Goal: Task Accomplishment & Management: Complete application form

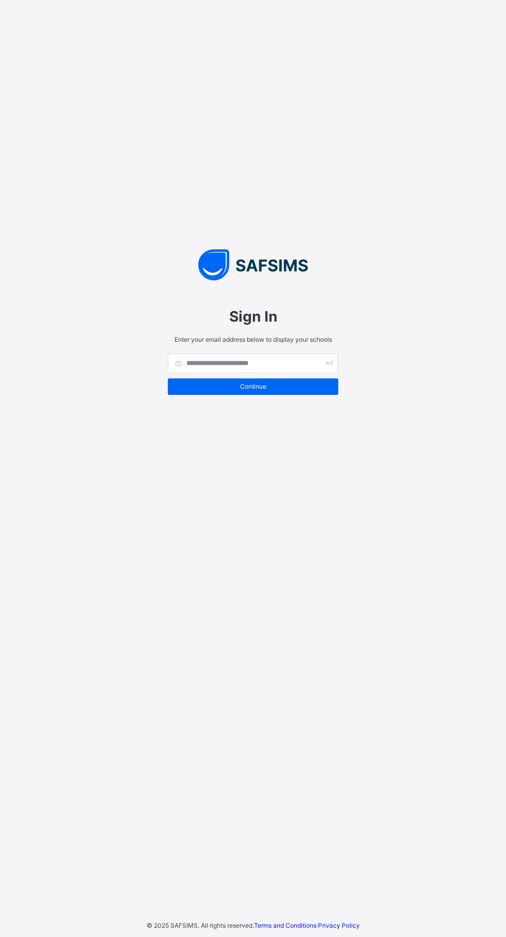
click at [283, 280] on img at bounding box center [252, 264] width 191 height 31
click at [216, 332] on div "Sign In Enter your email address below to display your schools Continue" at bounding box center [252, 348] width 191 height 123
click at [303, 373] on input "text" at bounding box center [253, 364] width 170 height 20
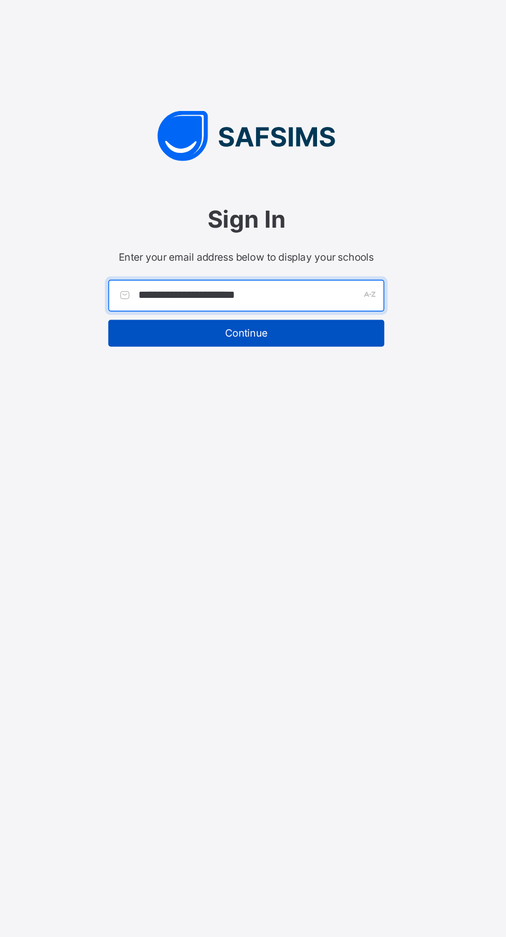
type input "**********"
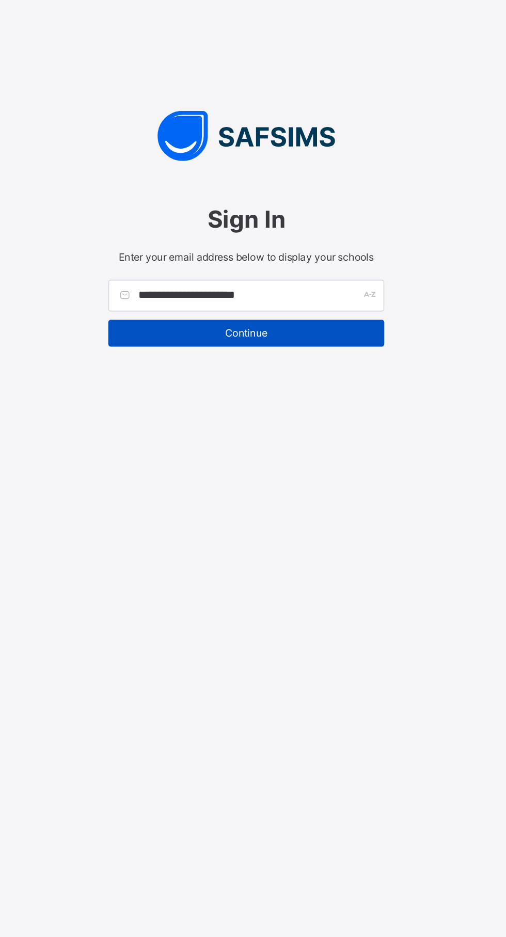
click at [300, 390] on span "Continue" at bounding box center [252, 386] width 155 height 8
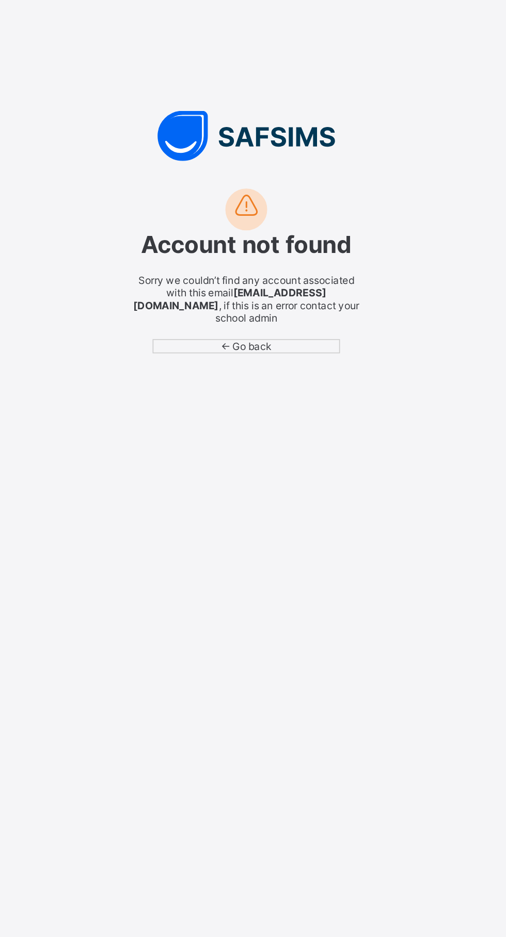
click at [269, 398] on span "← Go back" at bounding box center [252, 395] width 31 height 8
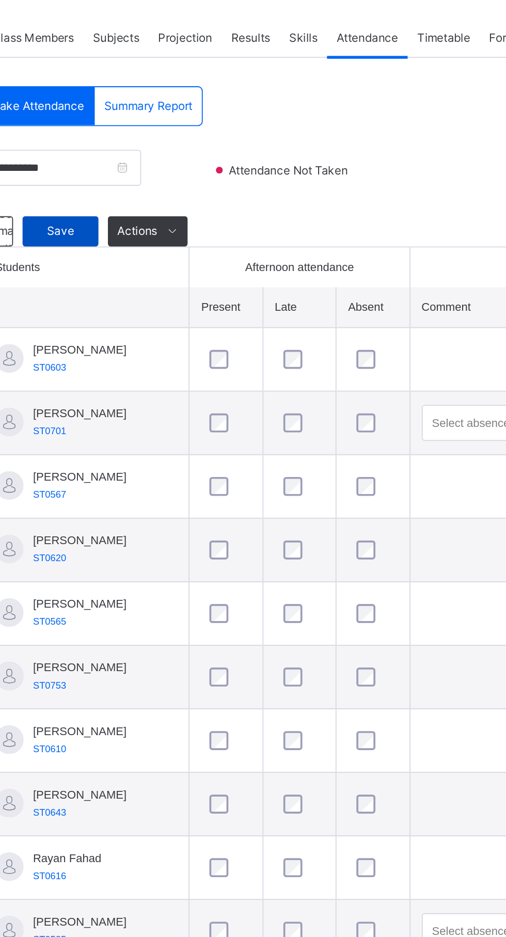
click at [189, 347] on div "Save" at bounding box center [184, 339] width 41 height 17
